Goal: Find specific page/section: Find specific page/section

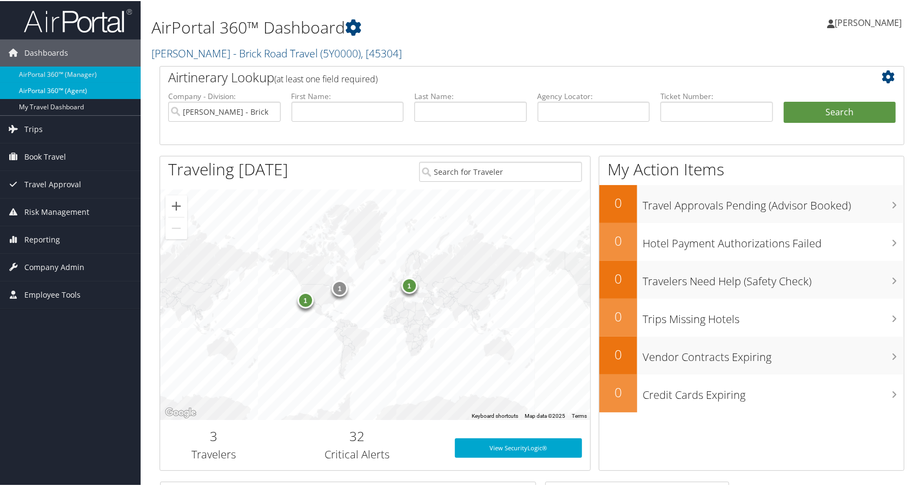
click at [76, 90] on link "AirPortal 360™ (Agent)" at bounding box center [70, 90] width 141 height 16
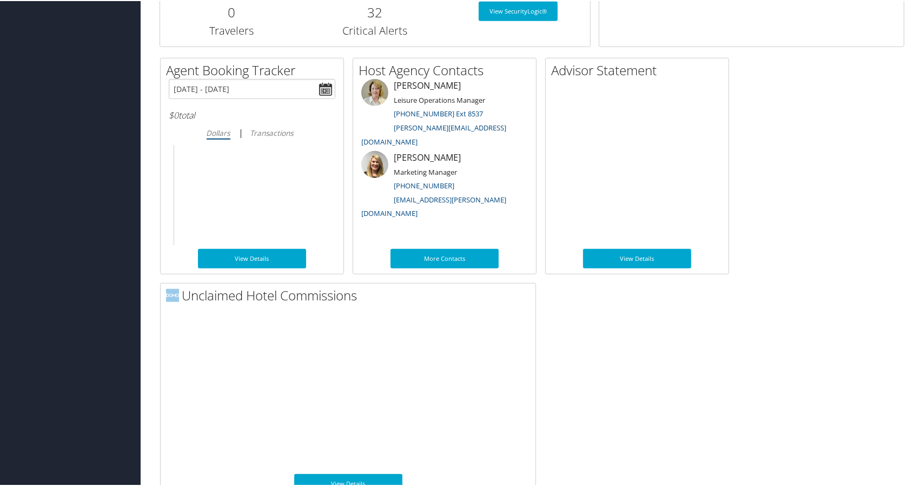
scroll to position [758, 0]
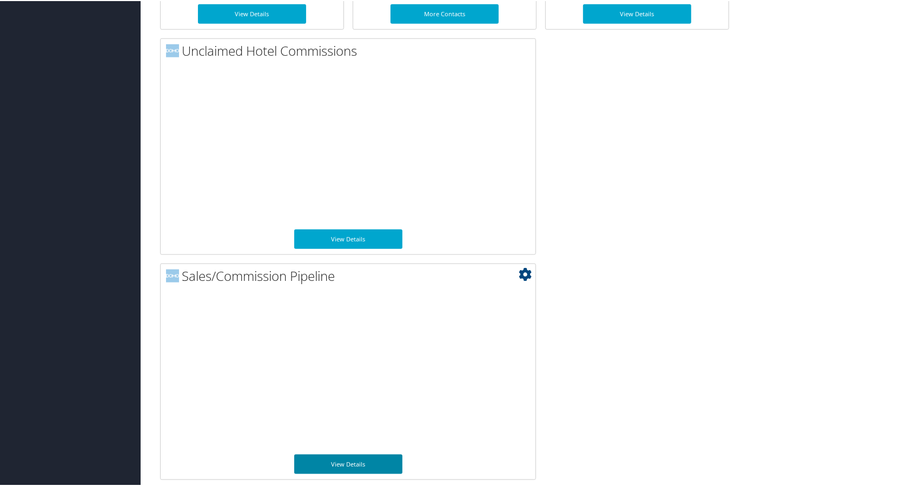
click at [374, 464] on link "View Details" at bounding box center [348, 462] width 108 height 19
